Goal: Information Seeking & Learning: Find specific page/section

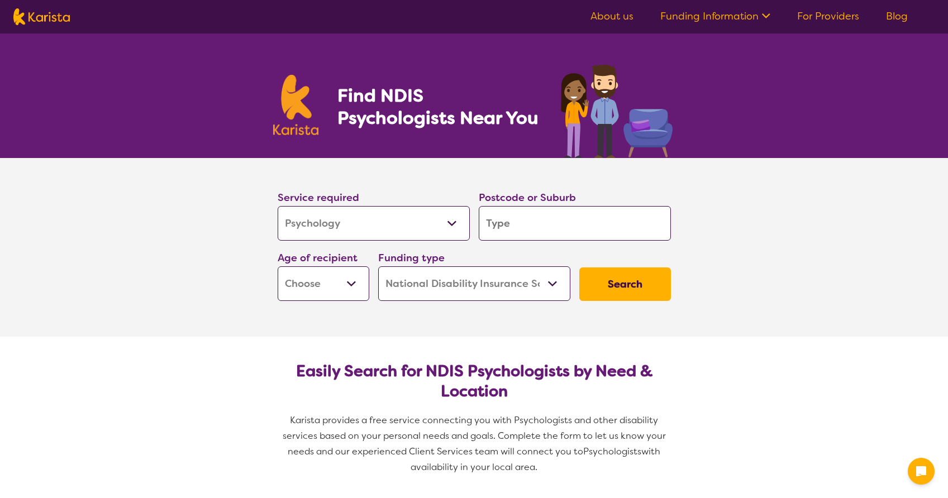
select select "Psychology"
select select "NDIS"
select select "Psychology"
select select "NDIS"
click at [549, 221] on input "search" at bounding box center [575, 223] width 192 height 35
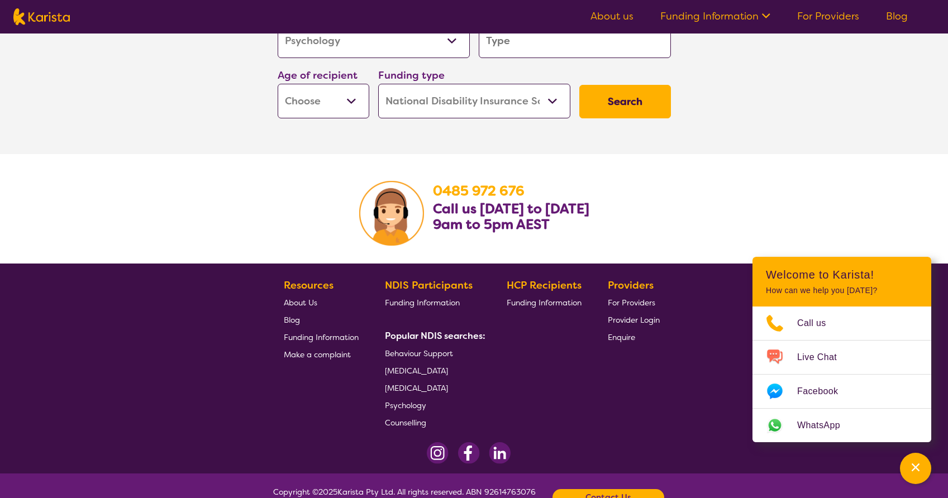
scroll to position [1806, 0]
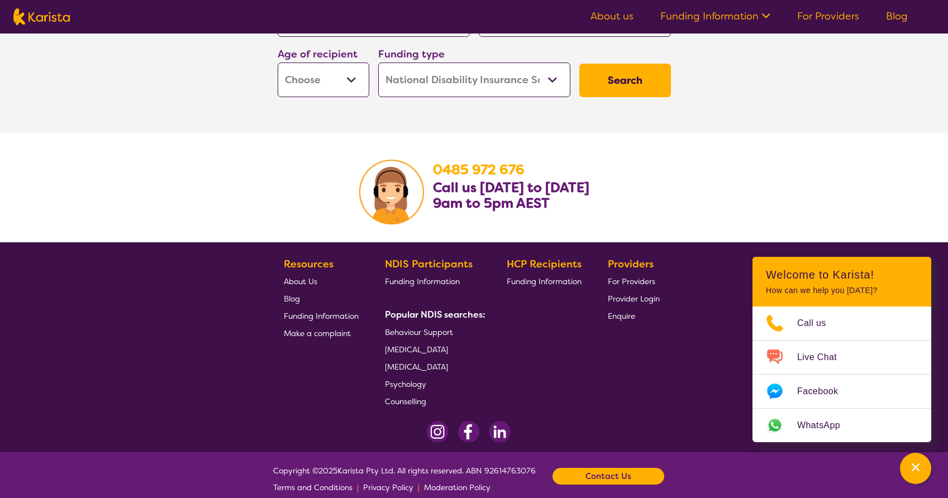
click at [401, 379] on span "Psychology" at bounding box center [405, 384] width 41 height 10
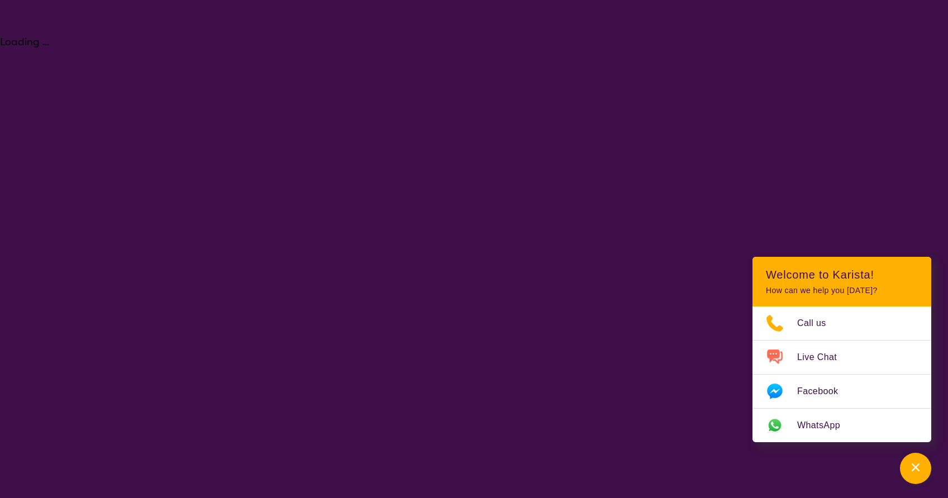
select select "Psychology"
select select "NDIS"
select select "Psychology"
select select "NDIS"
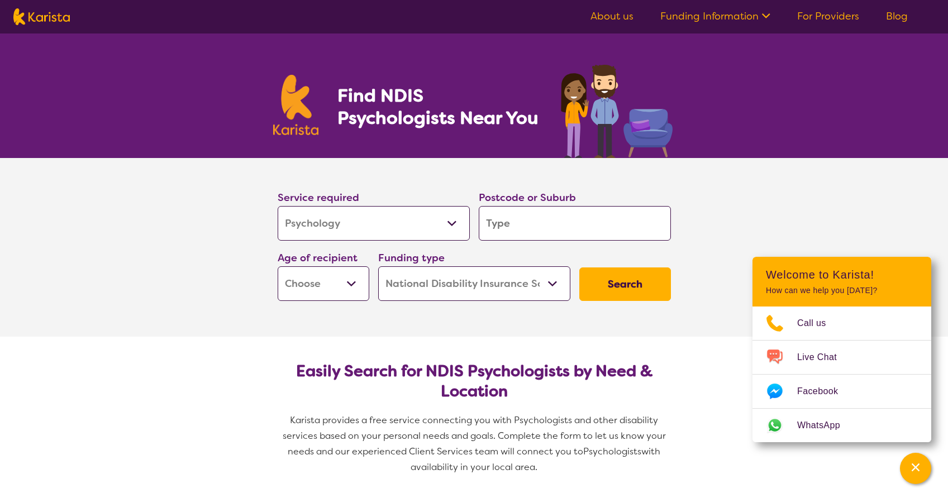
click at [567, 225] on input "search" at bounding box center [575, 223] width 192 height 35
type input "2"
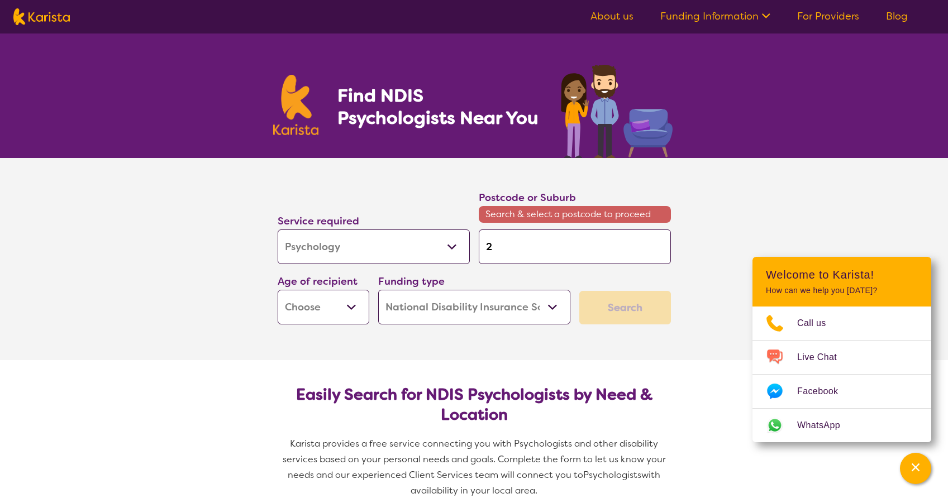
type input "25"
type input "250"
type input "2500"
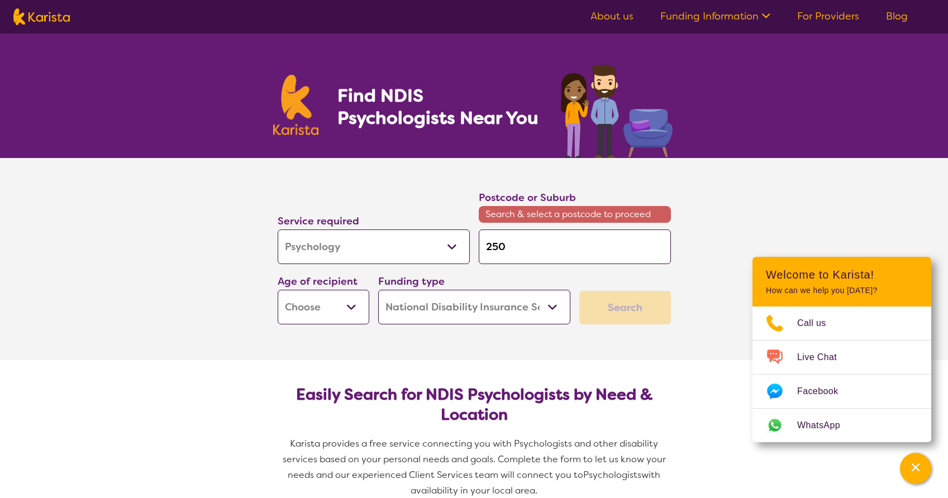
type input "2500"
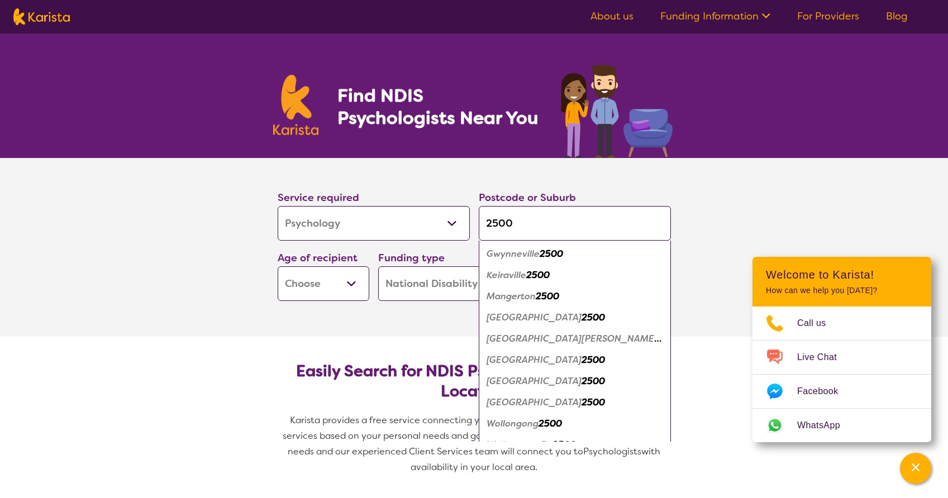
scroll to position [29, 0]
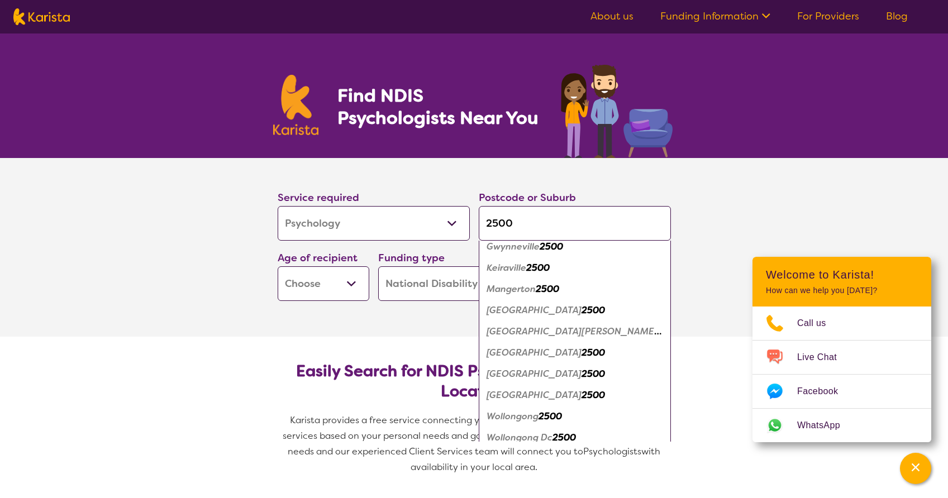
type input "2500"
click at [537, 421] on em "Wollongong" at bounding box center [513, 417] width 52 height 12
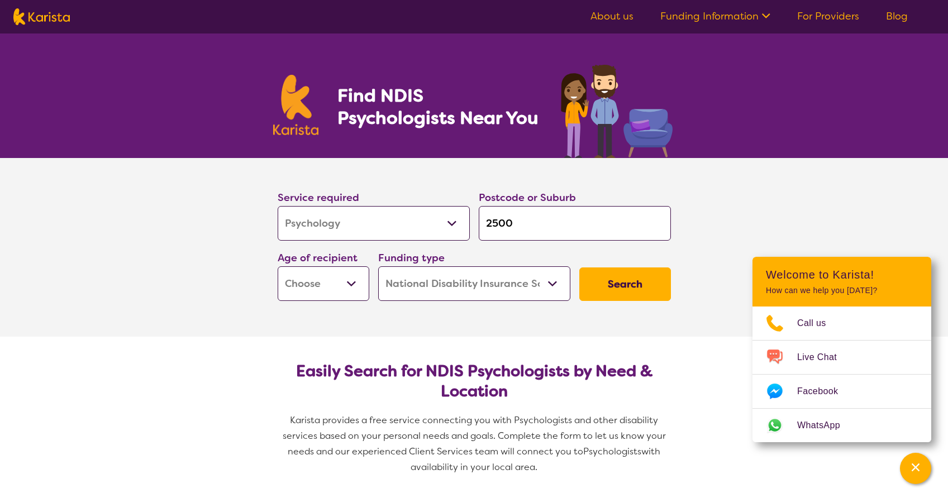
click at [328, 284] on select "Early Childhood - 0 to 9 Child - 10 to 11 Adolescent - 12 to 17 Adult - 18 to 6…" at bounding box center [324, 283] width 92 height 35
select select "AD"
click at [278, 266] on select "Early Childhood - 0 to 9 Child - 10 to 11 Adolescent - 12 to 17 Adult - 18 to 6…" at bounding box center [324, 283] width 92 height 35
select select "AD"
click at [671, 278] on div "Search" at bounding box center [625, 284] width 101 height 42
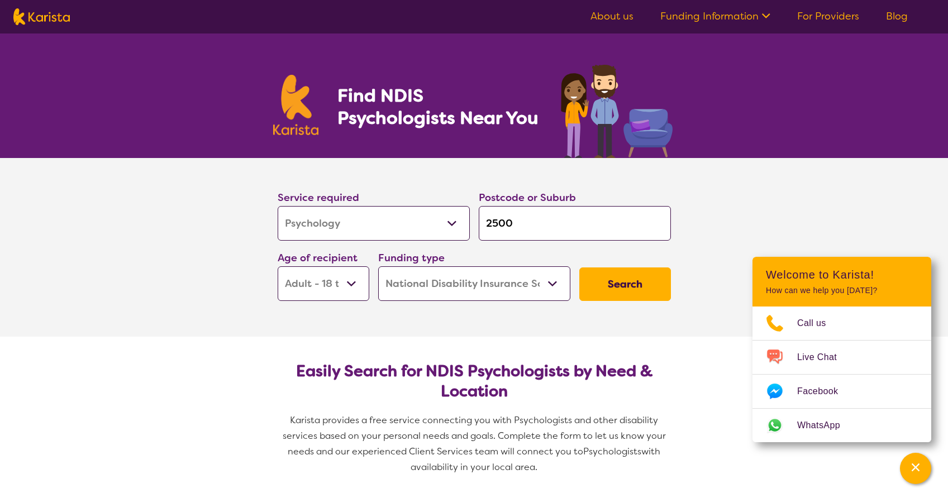
click at [635, 280] on button "Search" at bounding box center [625, 285] width 92 height 34
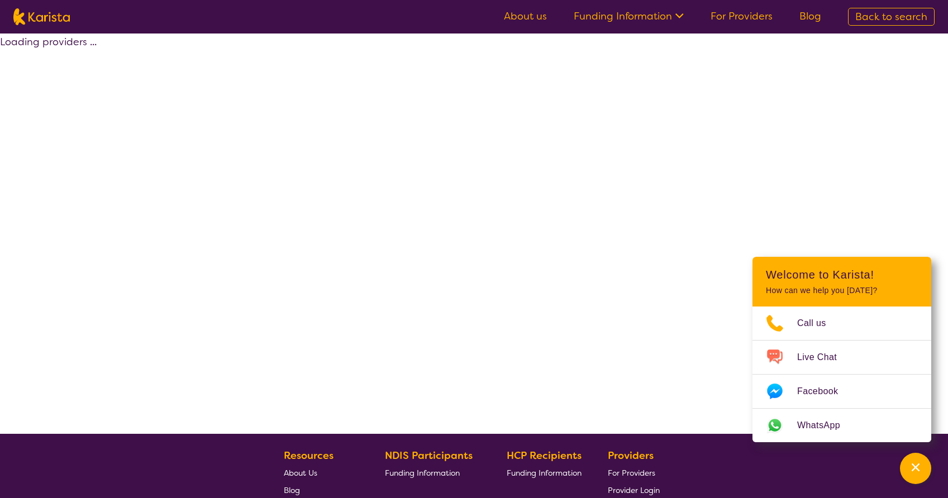
select select "by_score"
